Goal: Task Accomplishment & Management: Use online tool/utility

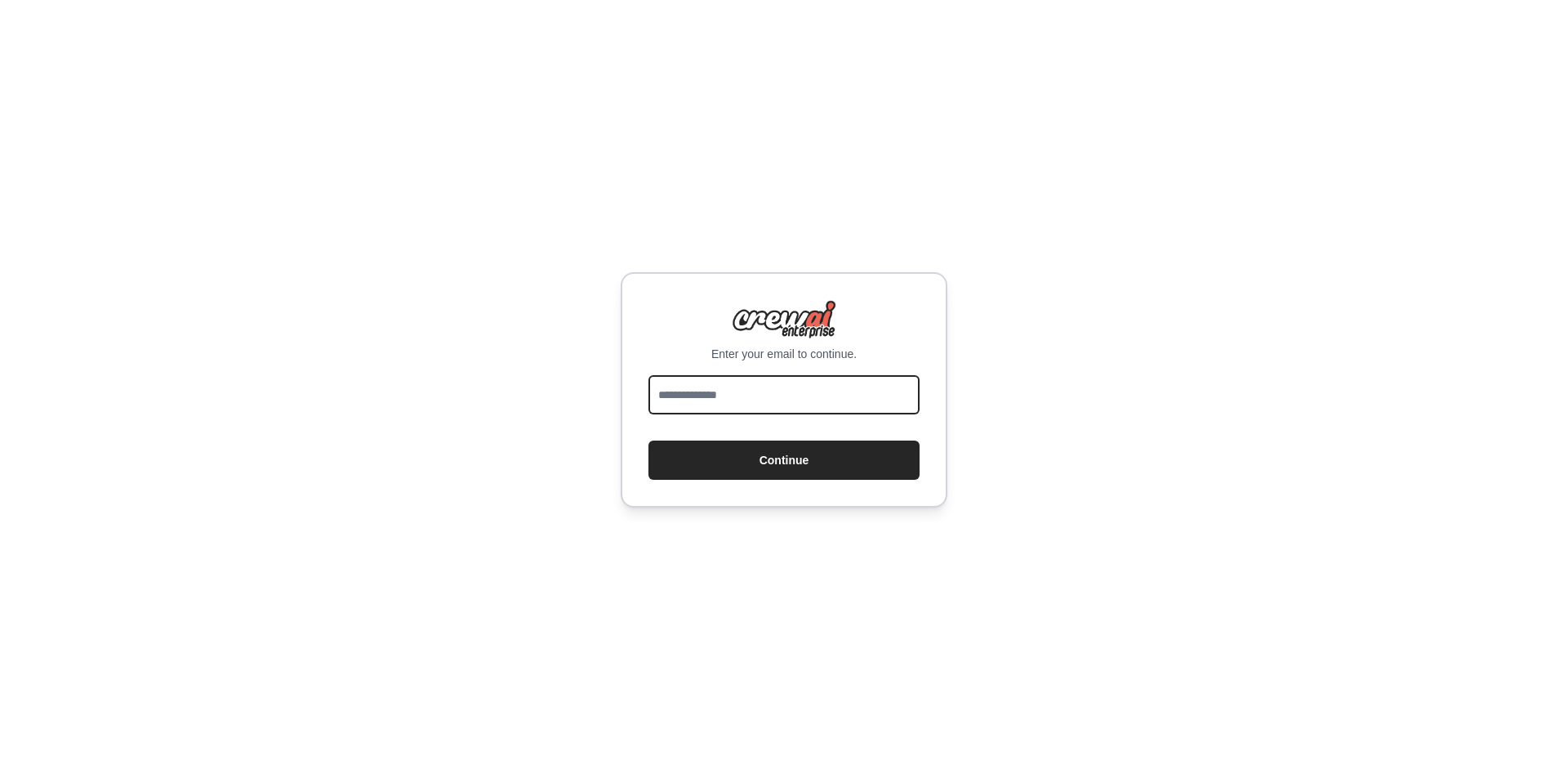
click at [736, 404] on input "email" at bounding box center [784, 395] width 272 height 39
type input "**********"
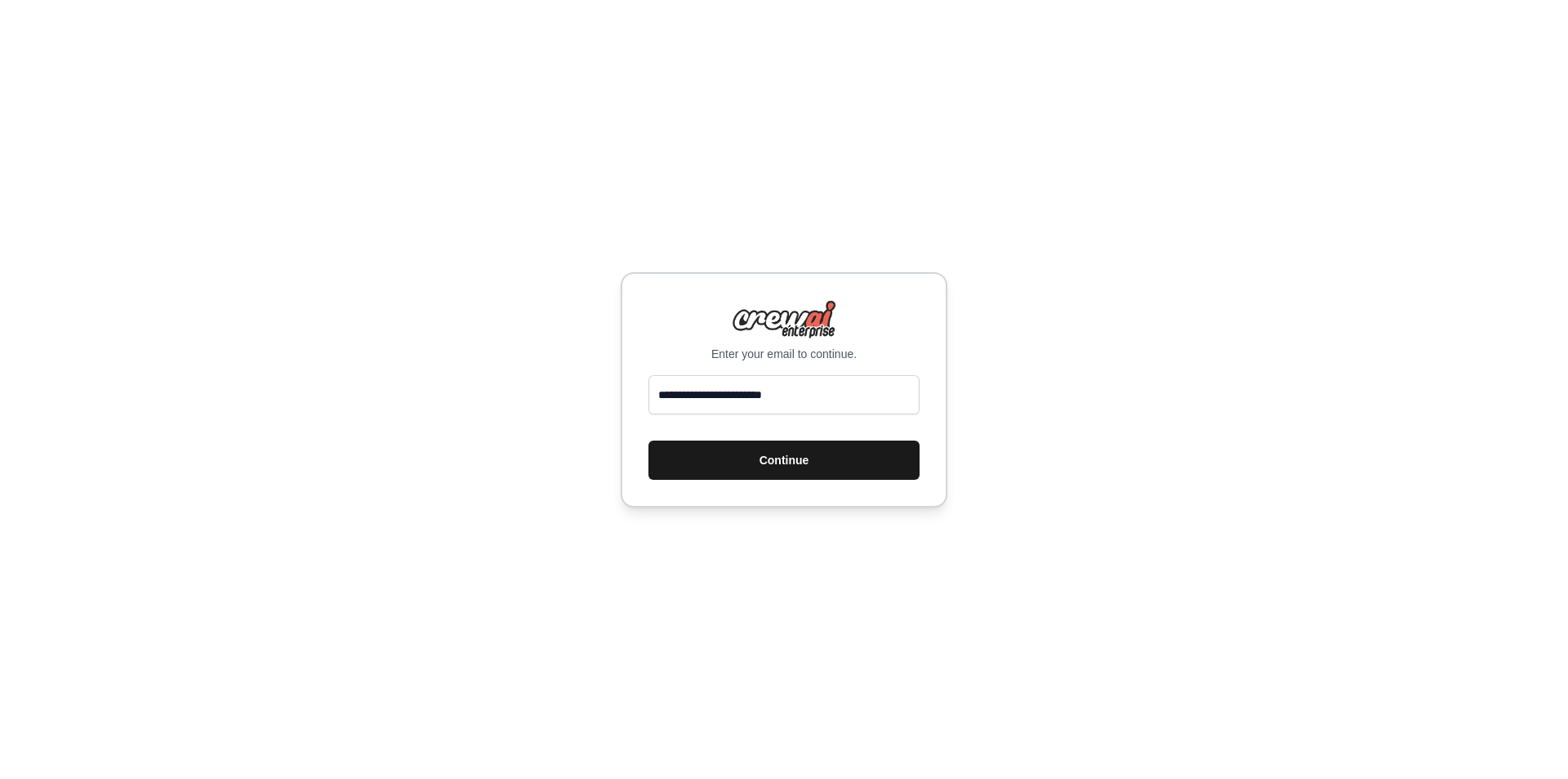
click at [752, 458] on button "Continue" at bounding box center [784, 460] width 272 height 39
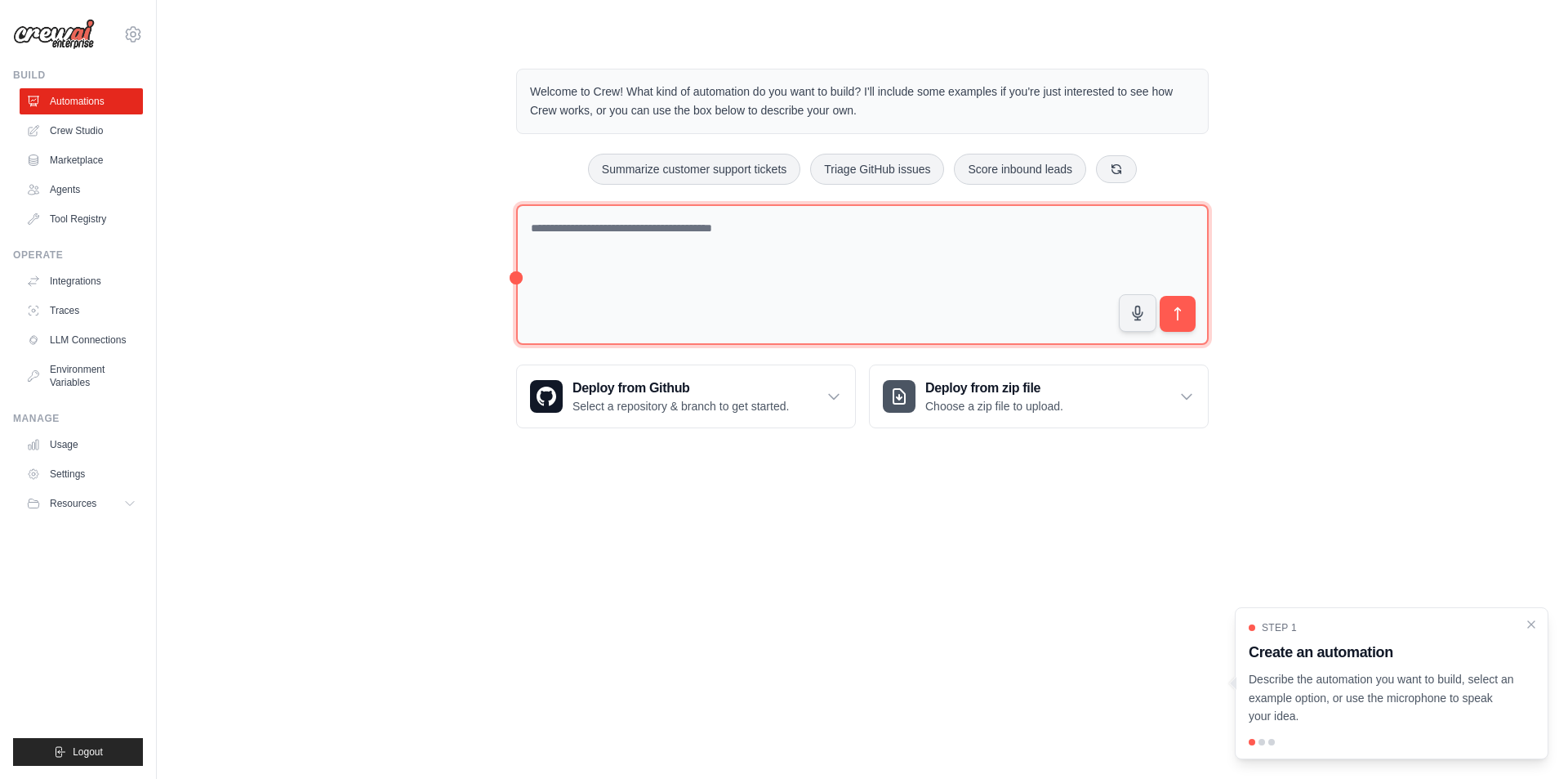
click at [609, 291] on textarea at bounding box center [862, 276] width 692 height 142
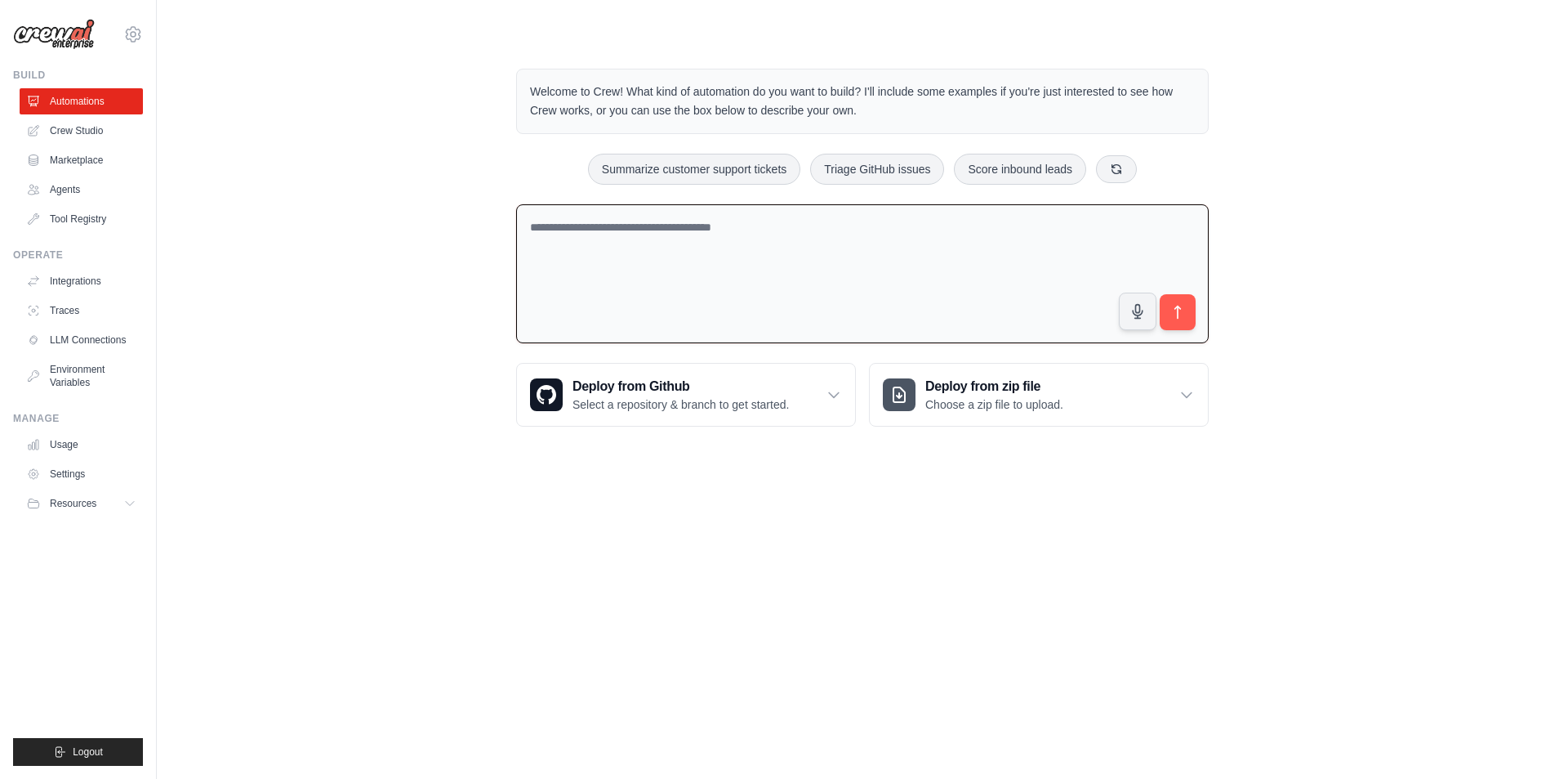
drag, startPoint x: 837, startPoint y: 282, endPoint x: 848, endPoint y: 282, distance: 11.0
click at [837, 282] on textarea at bounding box center [862, 275] width 692 height 140
paste textarea "**********"
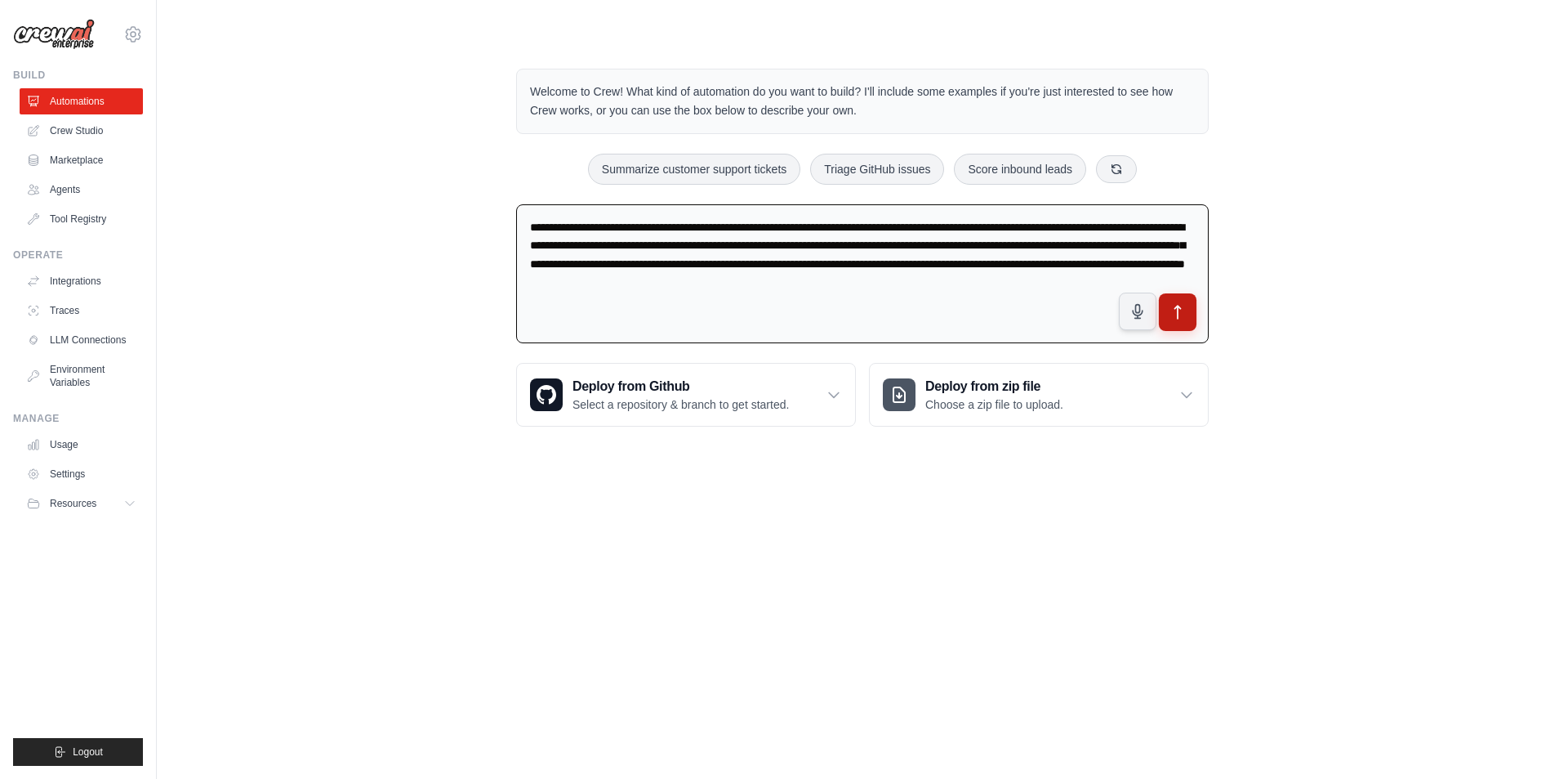
type textarea "**********"
click at [1181, 313] on icon "submit" at bounding box center [1178, 312] width 17 height 17
click at [1184, 321] on button "submit" at bounding box center [1177, 311] width 38 height 38
click at [1168, 308] on button "submit" at bounding box center [1177, 311] width 38 height 38
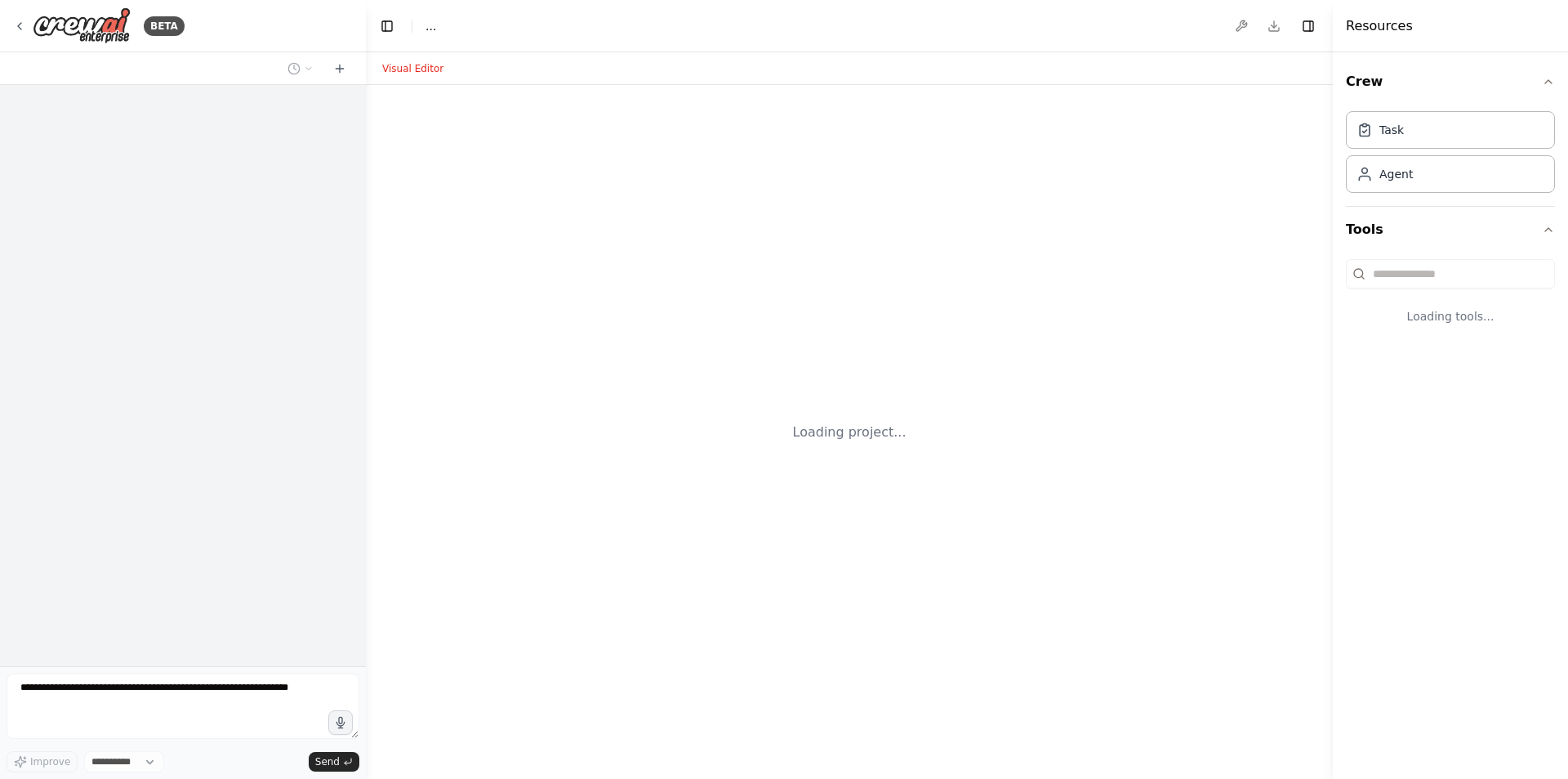
select select "****"
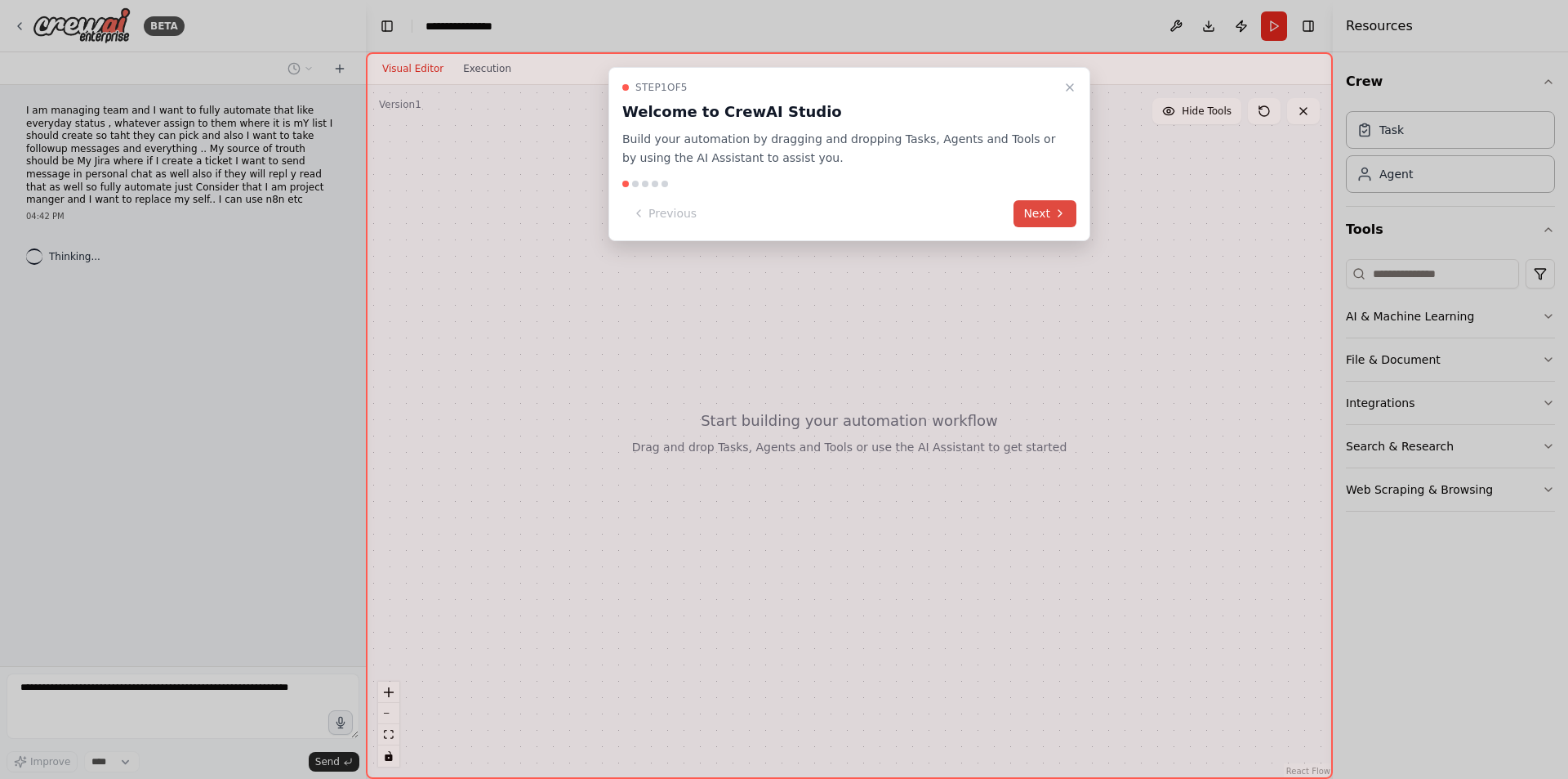
click at [1069, 217] on button "Next" at bounding box center [1044, 213] width 63 height 27
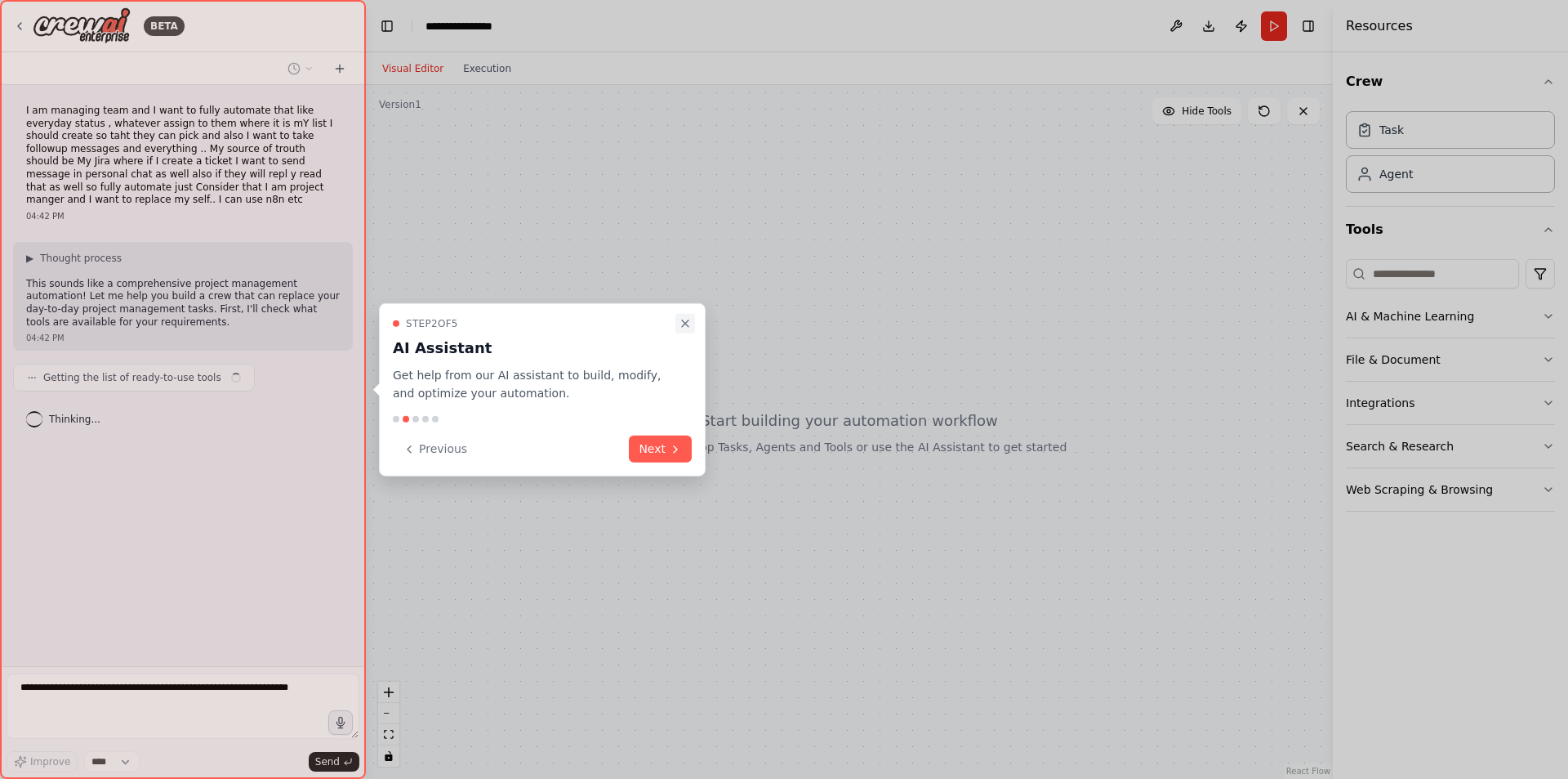
click at [685, 318] on icon "Close walkthrough" at bounding box center [685, 322] width 13 height 13
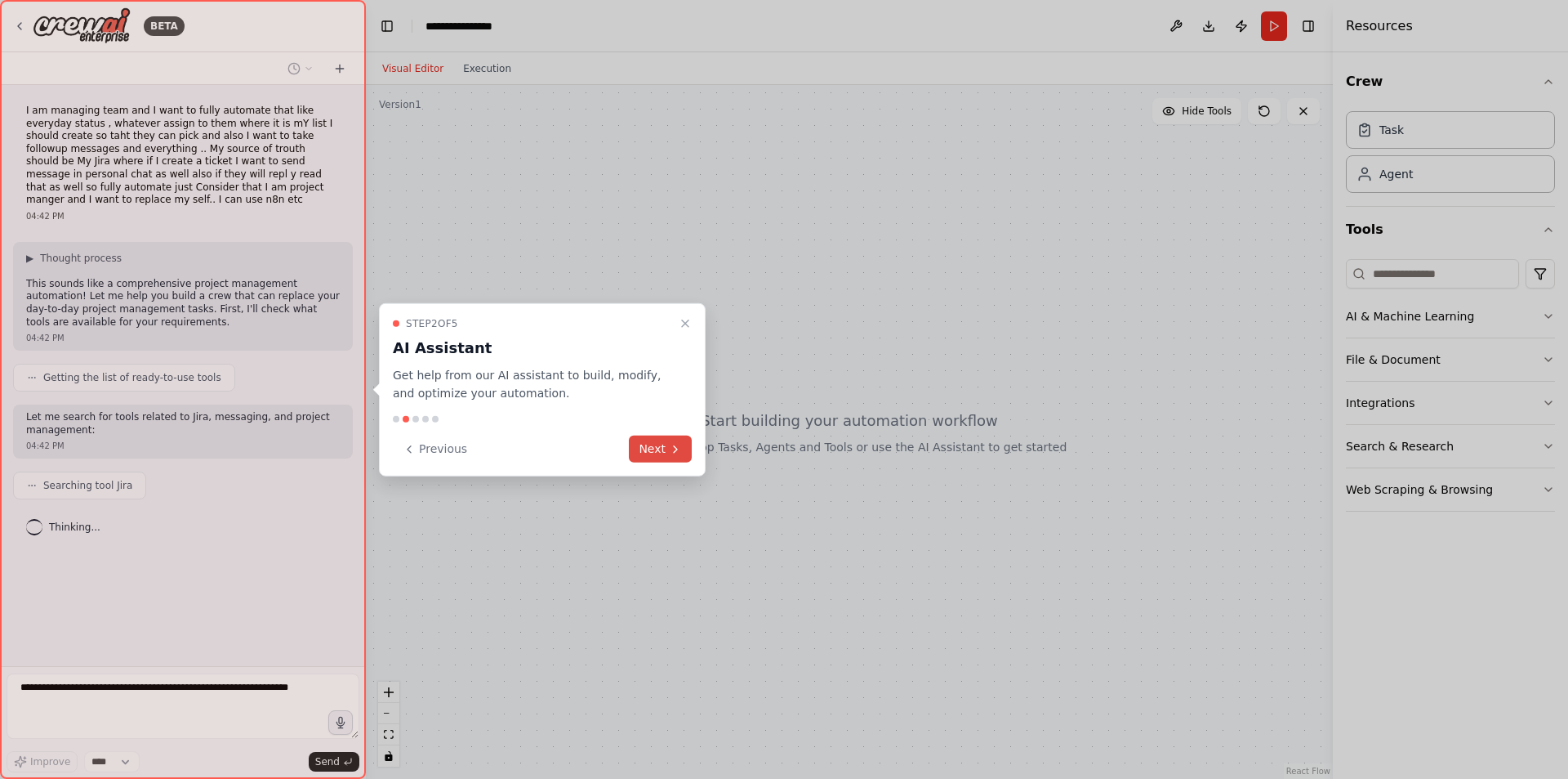
click at [660, 454] on button "Next" at bounding box center [660, 449] width 63 height 27
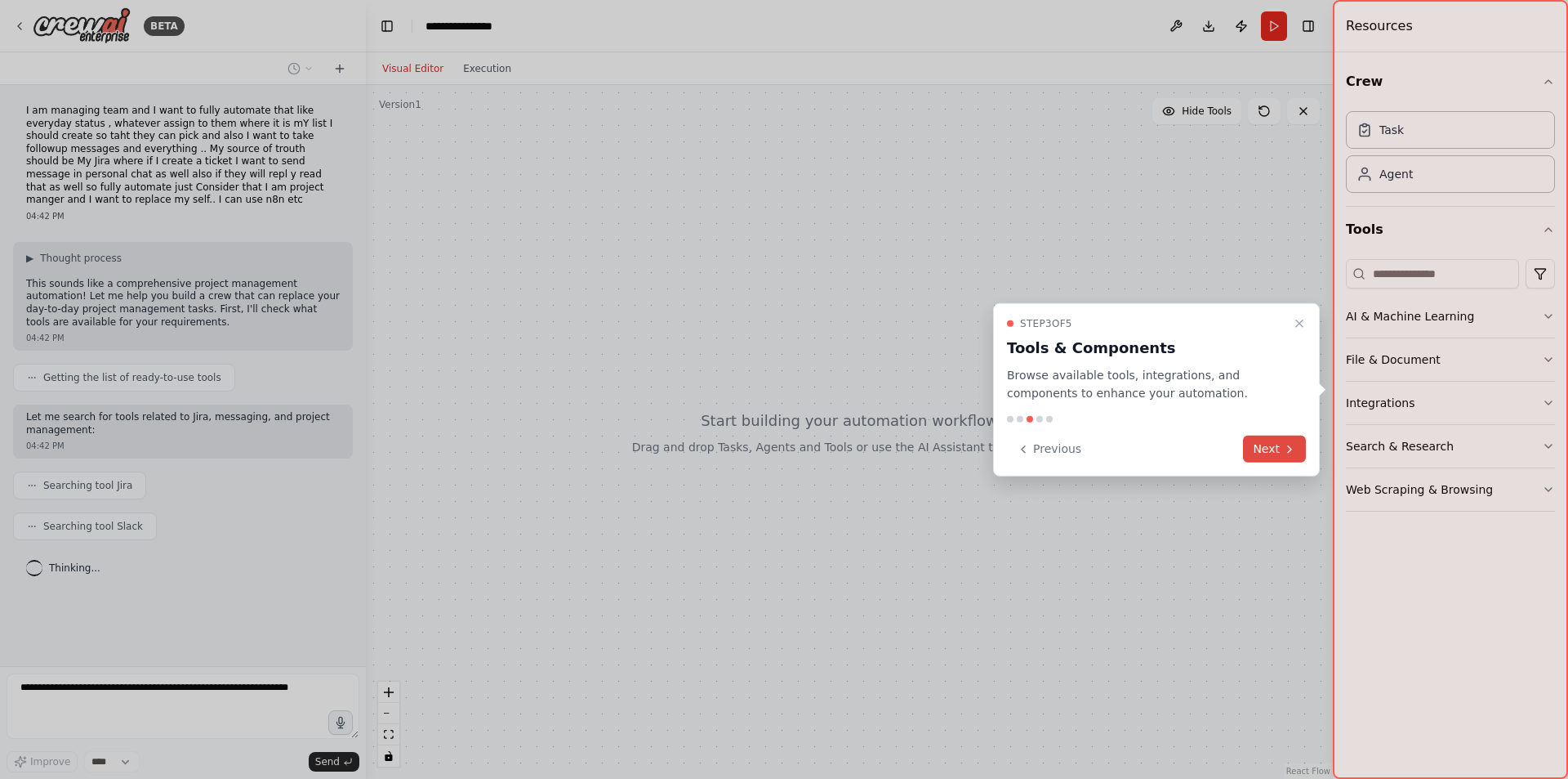
click at [1284, 439] on button "Next" at bounding box center [1274, 449] width 63 height 27
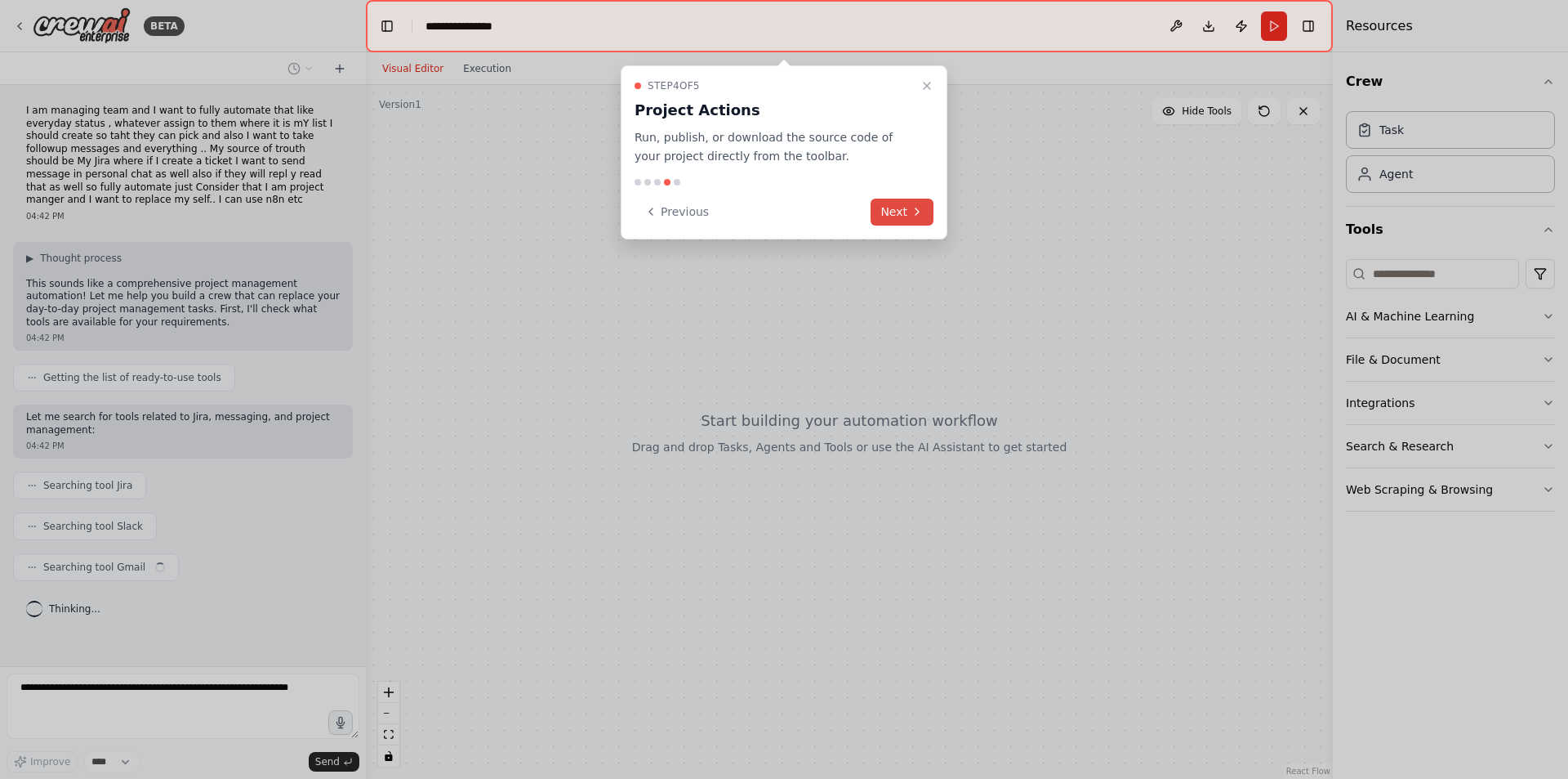
click at [900, 219] on button "Next" at bounding box center [902, 212] width 63 height 27
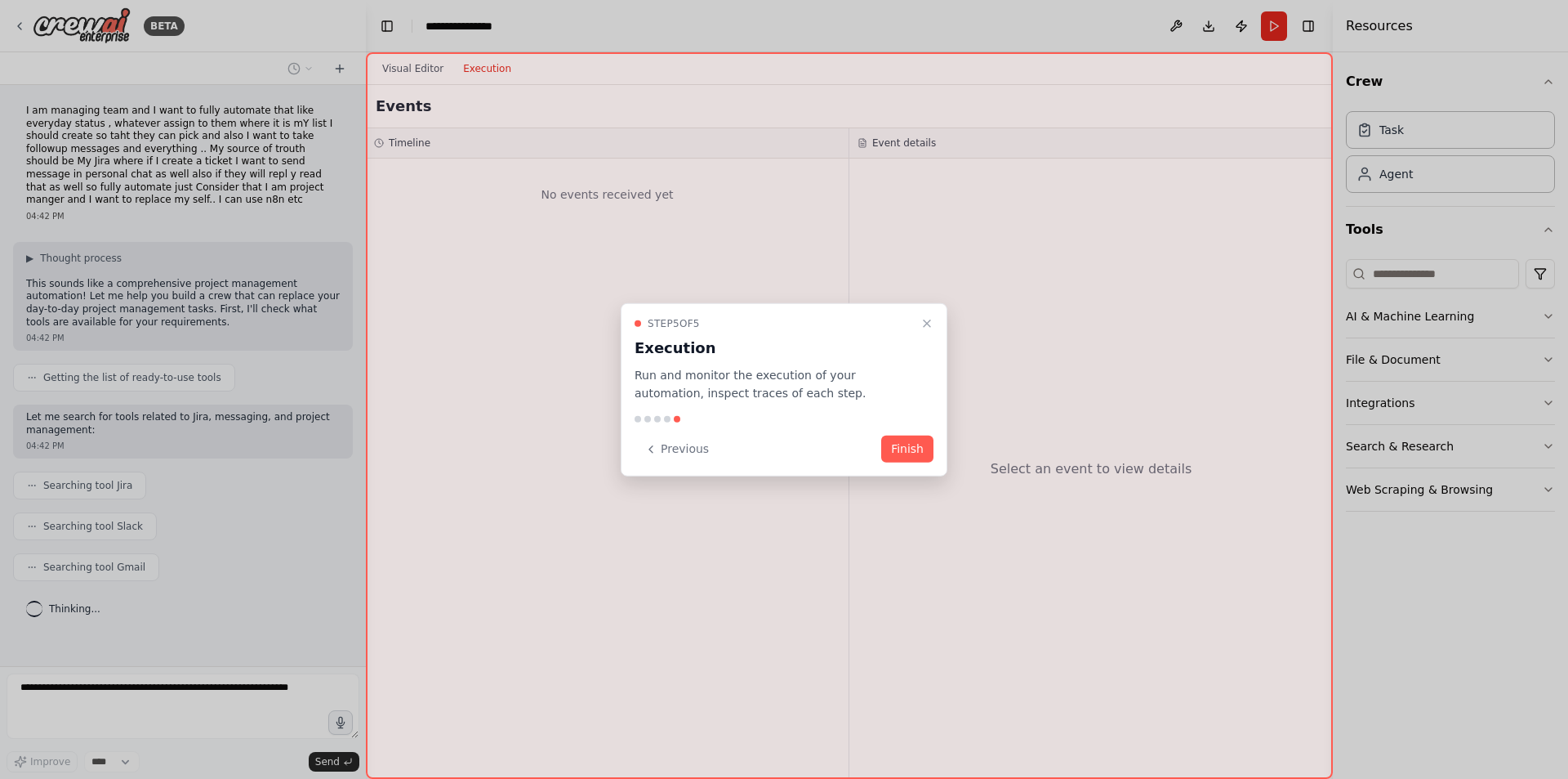
click at [901, 441] on button "Finish" at bounding box center [908, 449] width 52 height 27
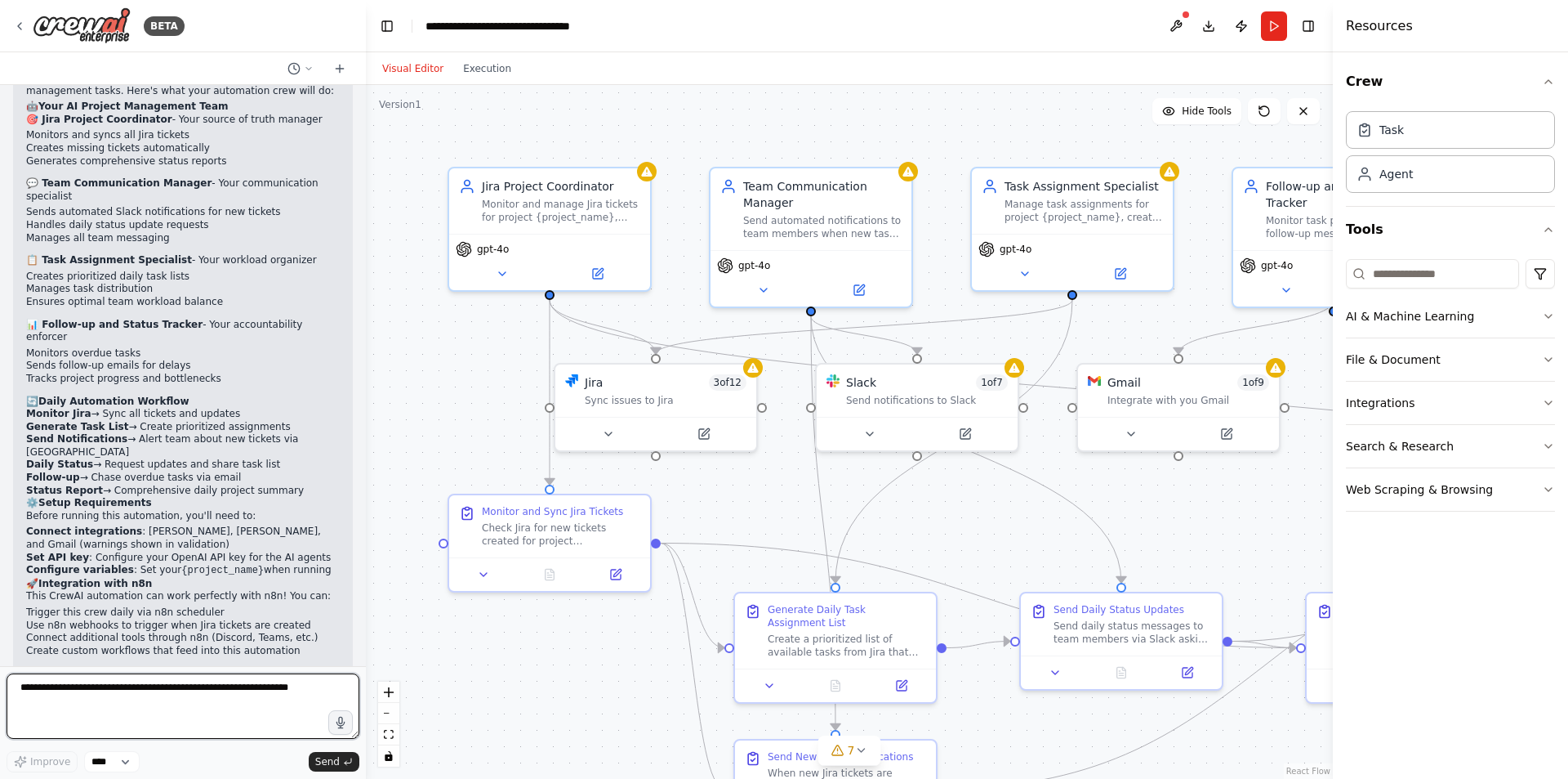
scroll to position [1444, 0]
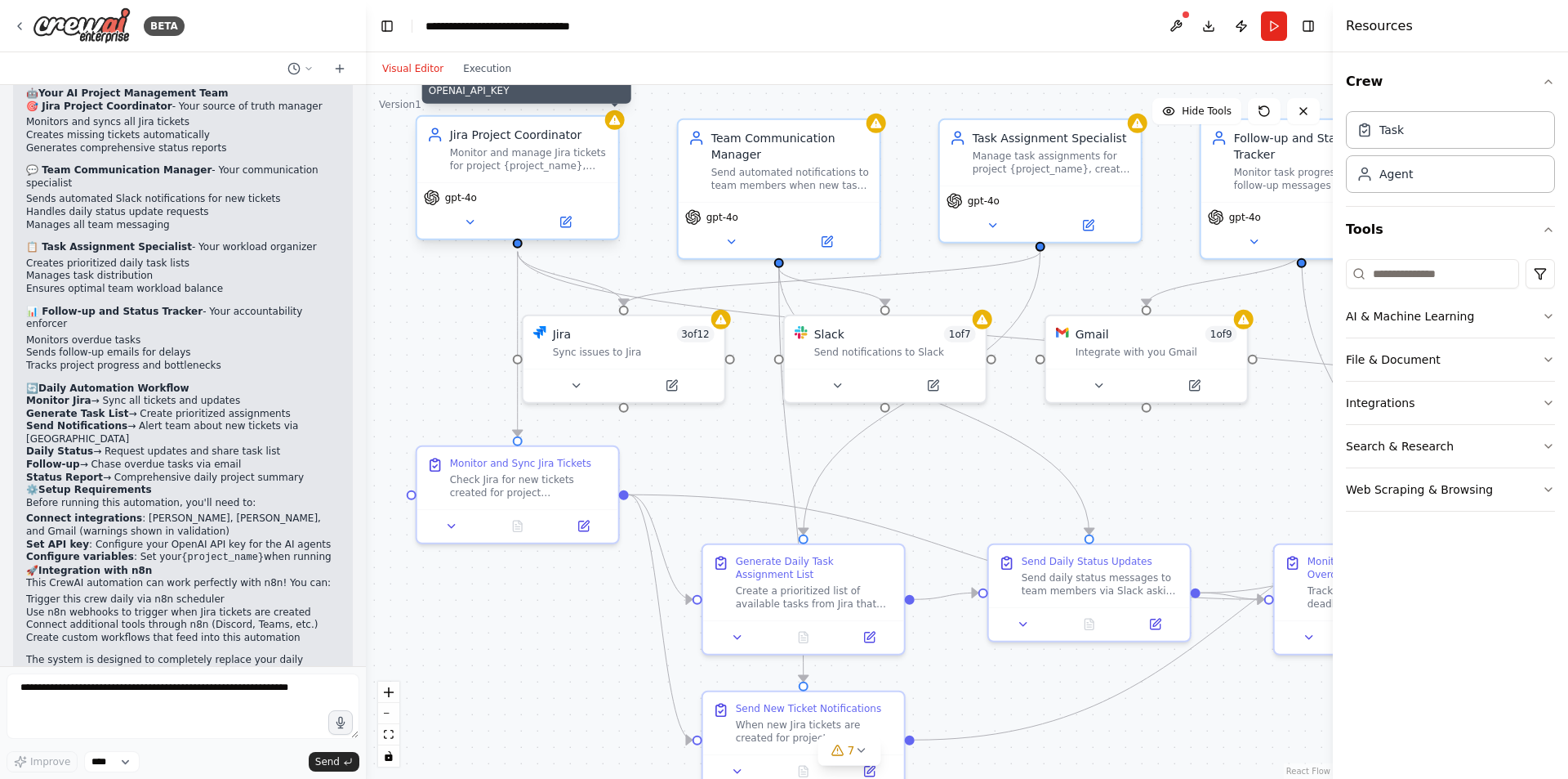
click at [615, 122] on icon at bounding box center [614, 120] width 11 height 10
click at [619, 124] on icon at bounding box center [614, 120] width 11 height 10
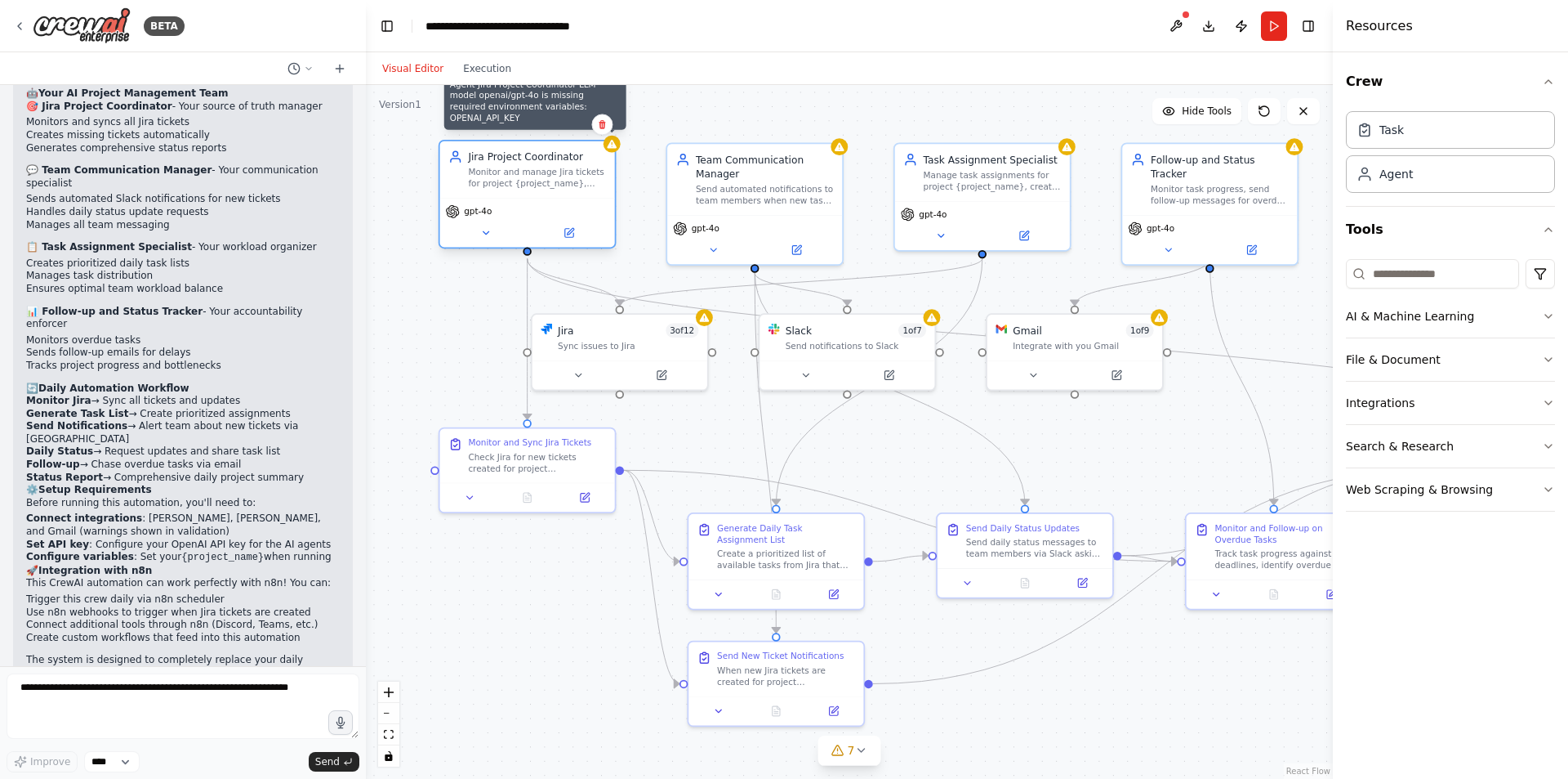
click at [614, 149] on icon at bounding box center [612, 144] width 12 height 12
click at [551, 185] on div "Monitor and manage Jira tickets for project {project_name}, automatically creat…" at bounding box center [537, 179] width 138 height 23
click at [576, 240] on button at bounding box center [568, 234] width 80 height 17
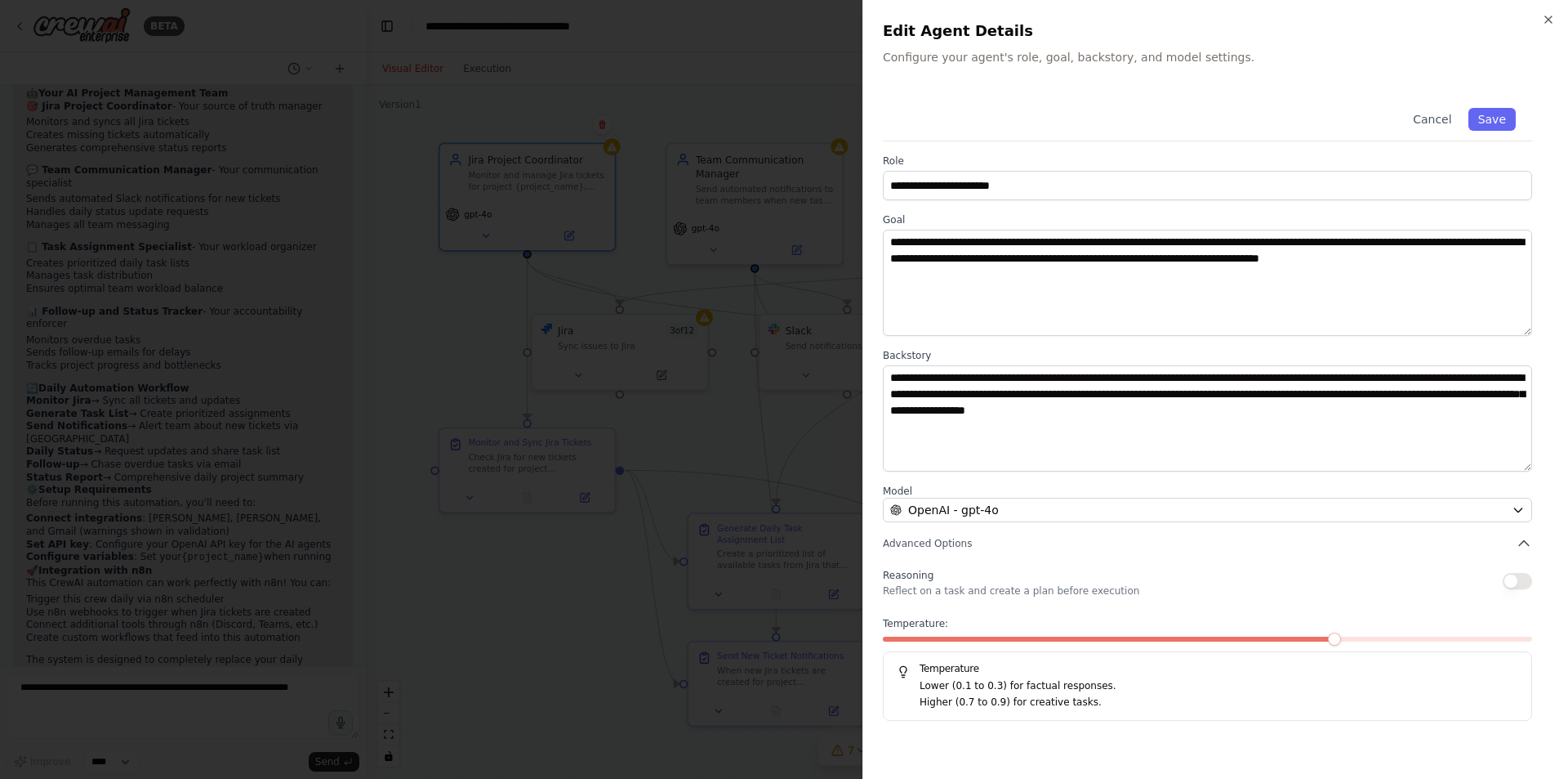
click at [456, 300] on div at bounding box center [784, 389] width 1568 height 779
